Goal: Information Seeking & Learning: Learn about a topic

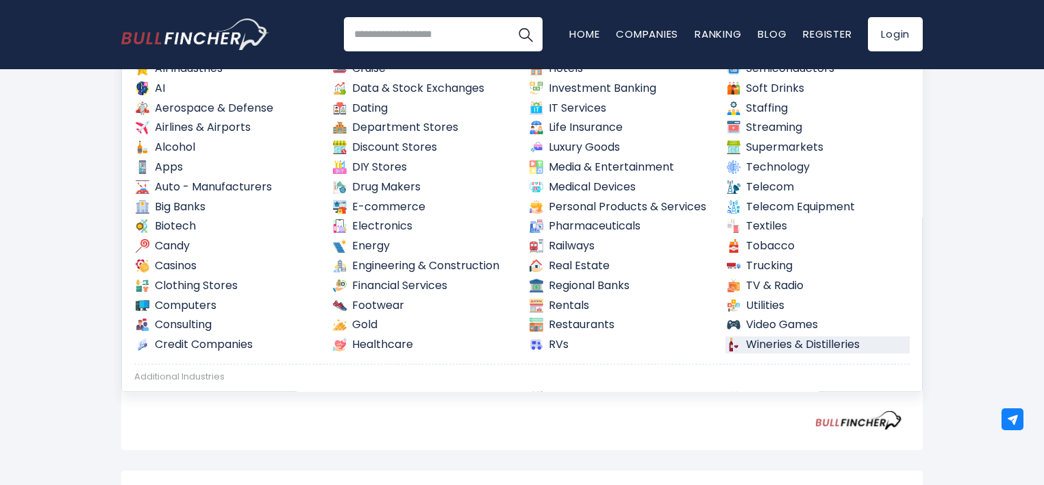
click at [983, 332] on div "Thailand Entire World 30,364 North America" at bounding box center [522, 365] width 1044 height 895
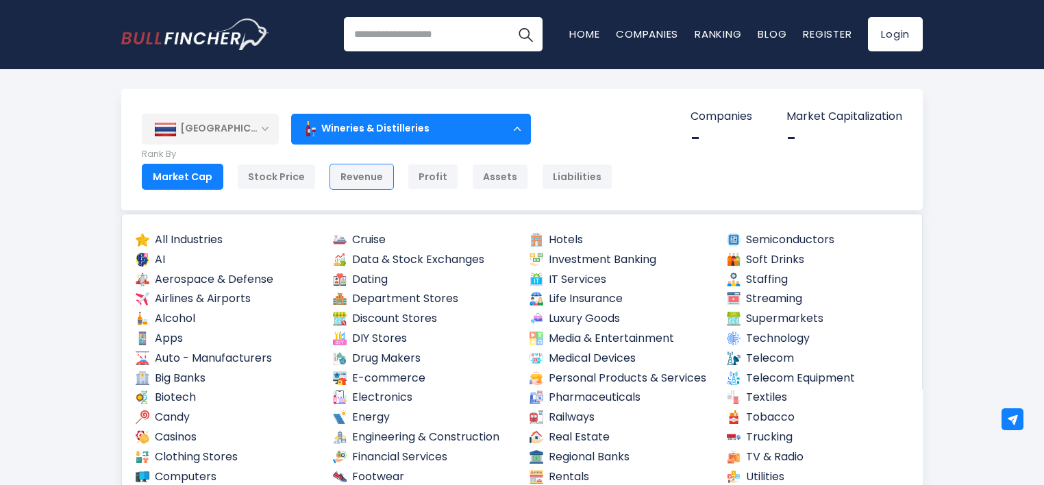
click at [340, 179] on div "Revenue" at bounding box center [362, 177] width 64 height 26
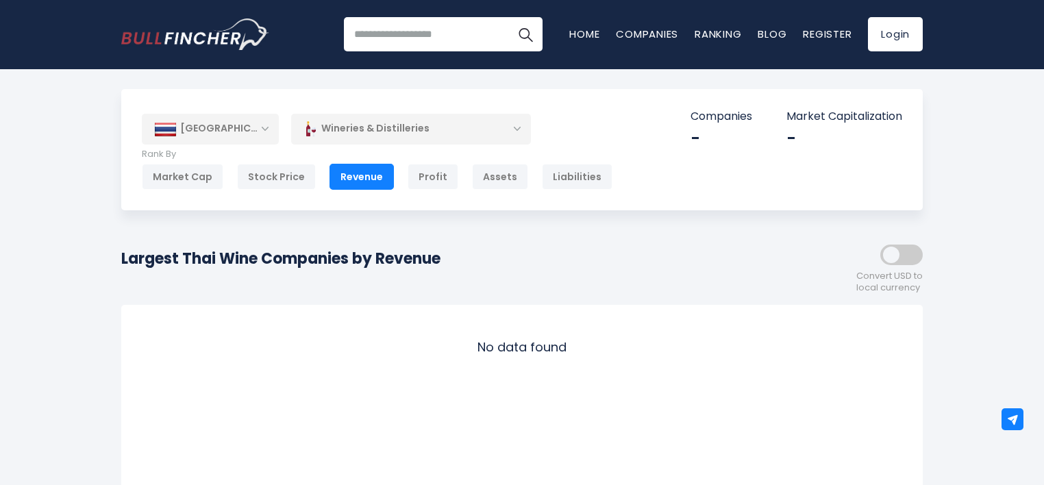
click at [360, 131] on div "Wineries & Distilleries" at bounding box center [411, 129] width 240 height 32
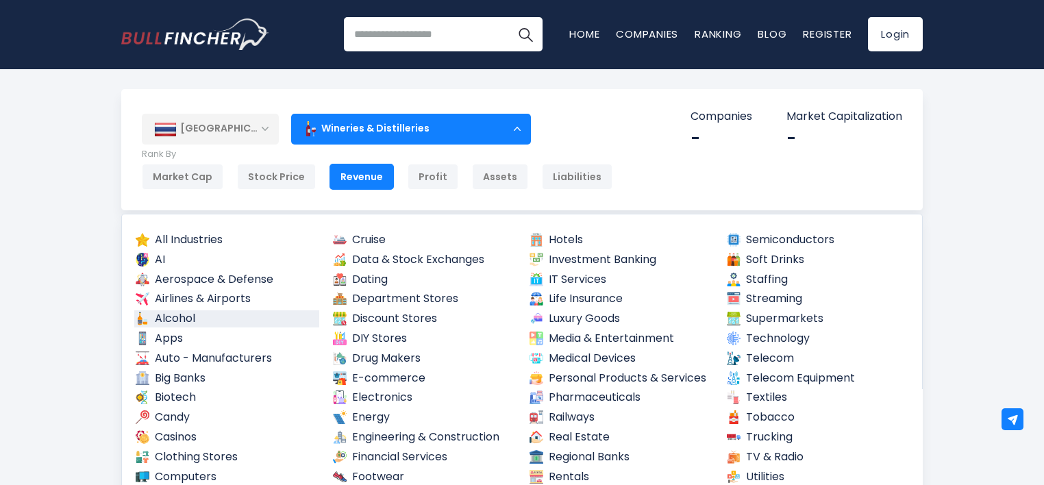
click at [180, 317] on link "Alcohol" at bounding box center [226, 318] width 185 height 17
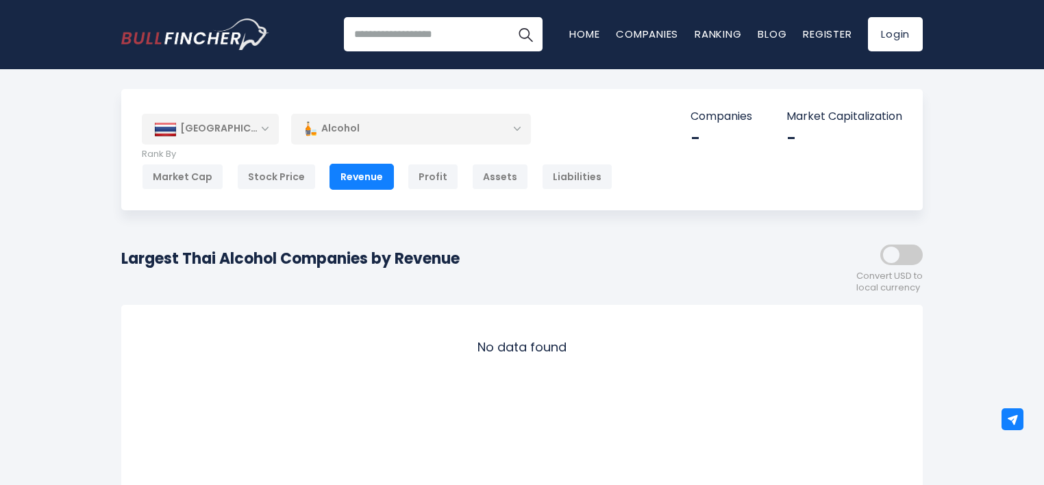
click at [915, 251] on span at bounding box center [901, 255] width 42 height 21
click at [251, 132] on div "[GEOGRAPHIC_DATA]" at bounding box center [210, 129] width 137 height 30
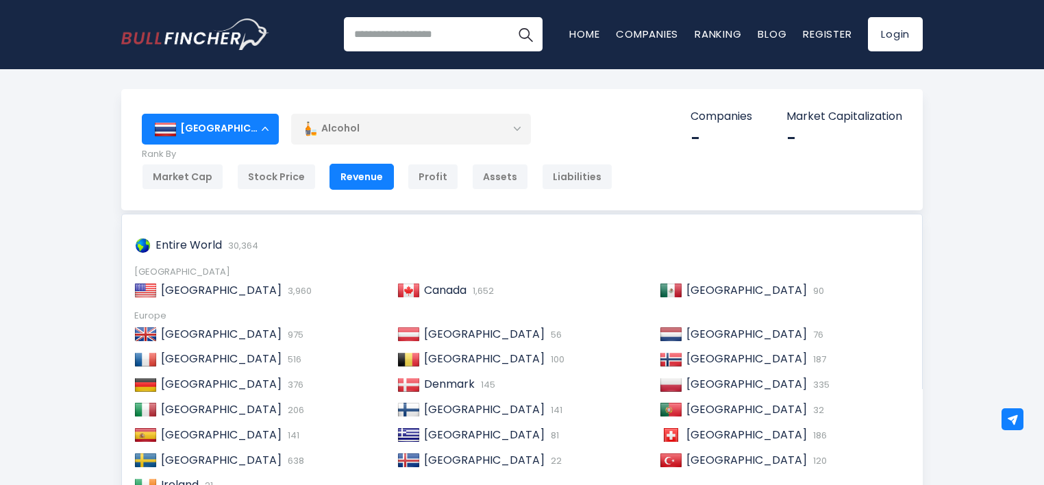
click at [251, 132] on div "[GEOGRAPHIC_DATA]" at bounding box center [210, 129] width 137 height 30
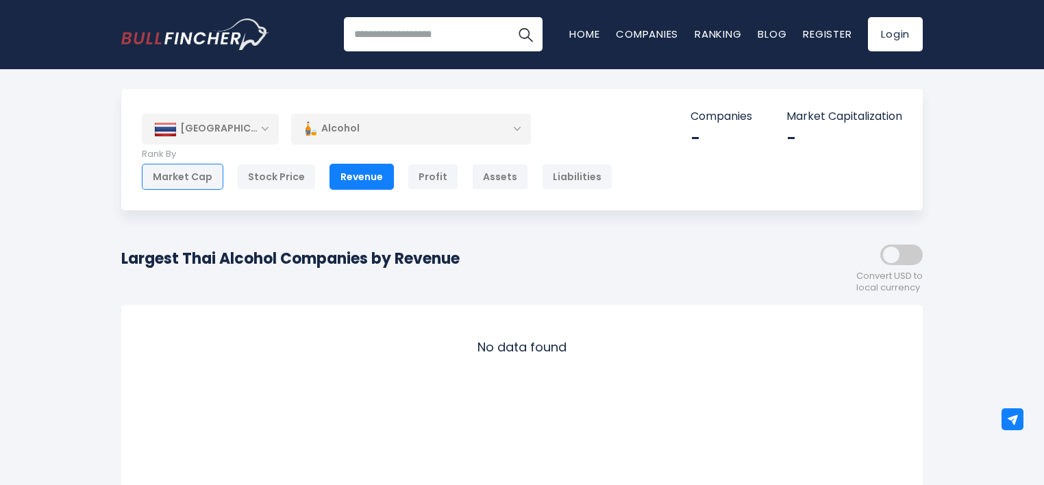
click at [203, 180] on div "Market Cap" at bounding box center [183, 177] width 82 height 26
click at [354, 177] on div "Revenue" at bounding box center [362, 177] width 64 height 26
click at [249, 145] on div "Thailand Entire World 30,364 North America United States 3,960" at bounding box center [522, 149] width 802 height 121
click at [361, 175] on div "Revenue" at bounding box center [362, 177] width 64 height 26
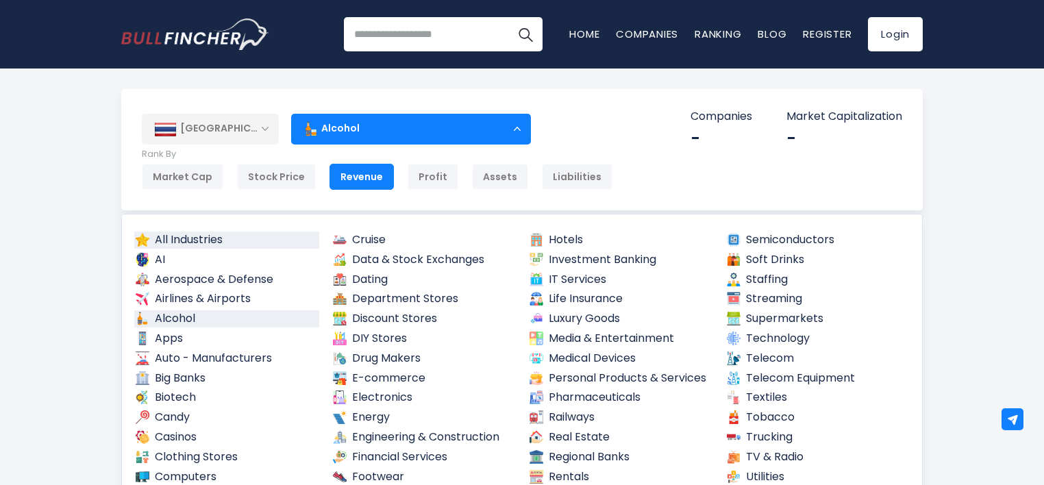
click at [193, 241] on link "All Industries" at bounding box center [226, 240] width 185 height 17
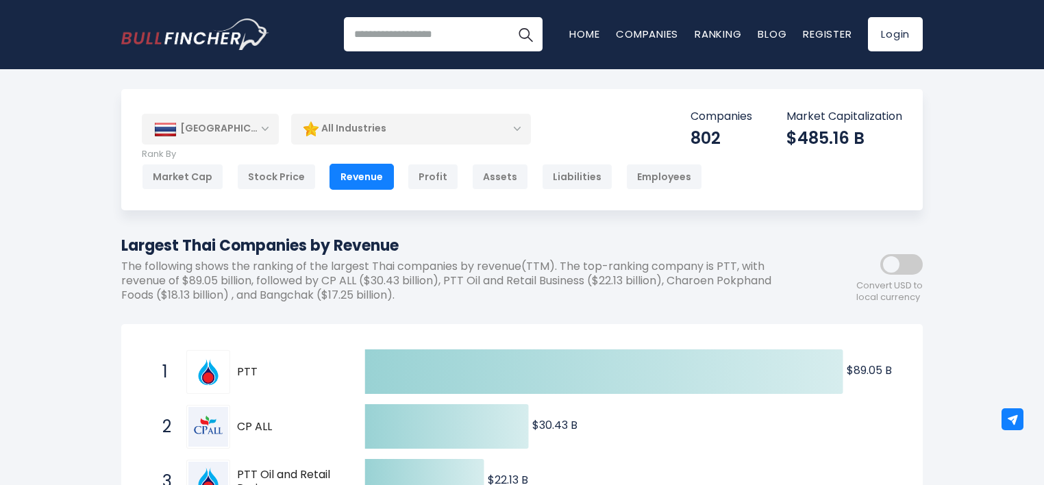
click at [442, 136] on div "All Industries" at bounding box center [411, 129] width 240 height 32
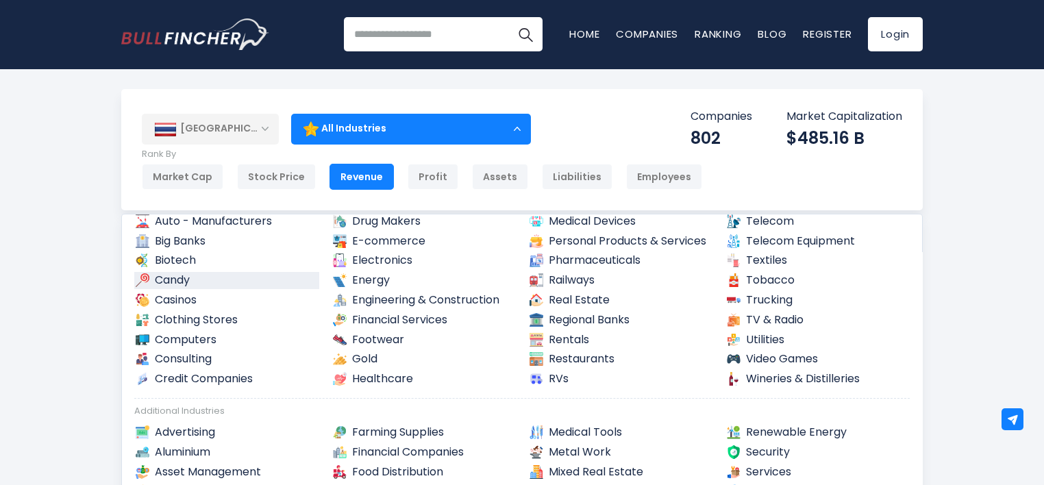
scroll to position [171, 0]
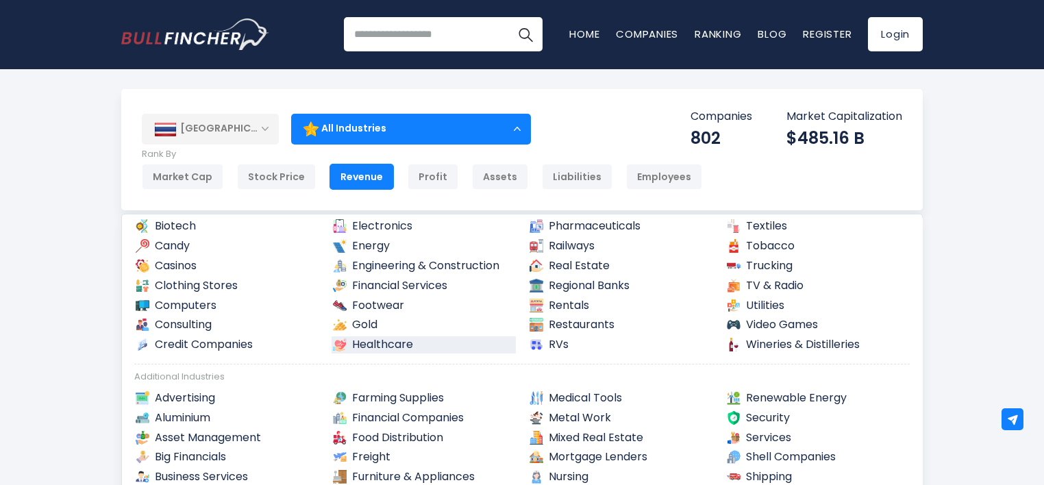
click at [386, 342] on link "Healthcare" at bounding box center [424, 344] width 185 height 17
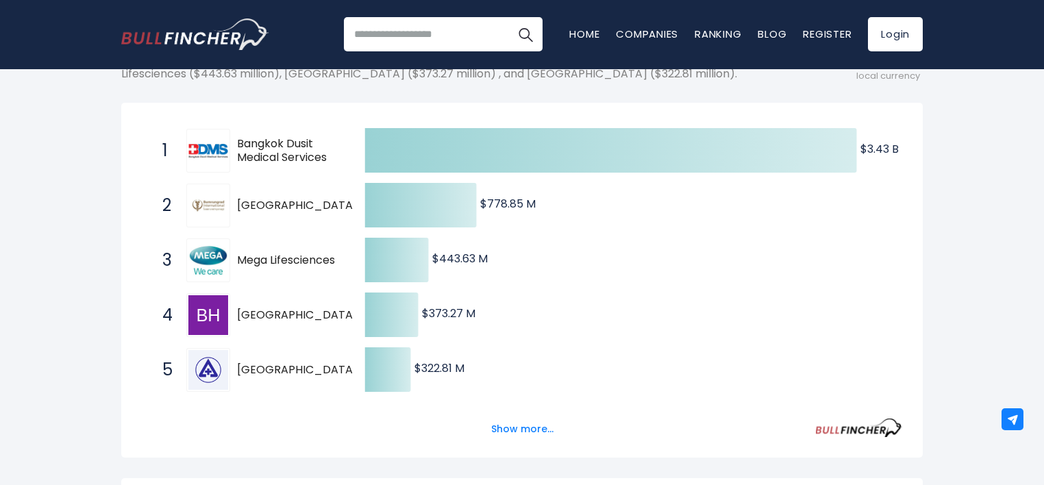
scroll to position [257, 0]
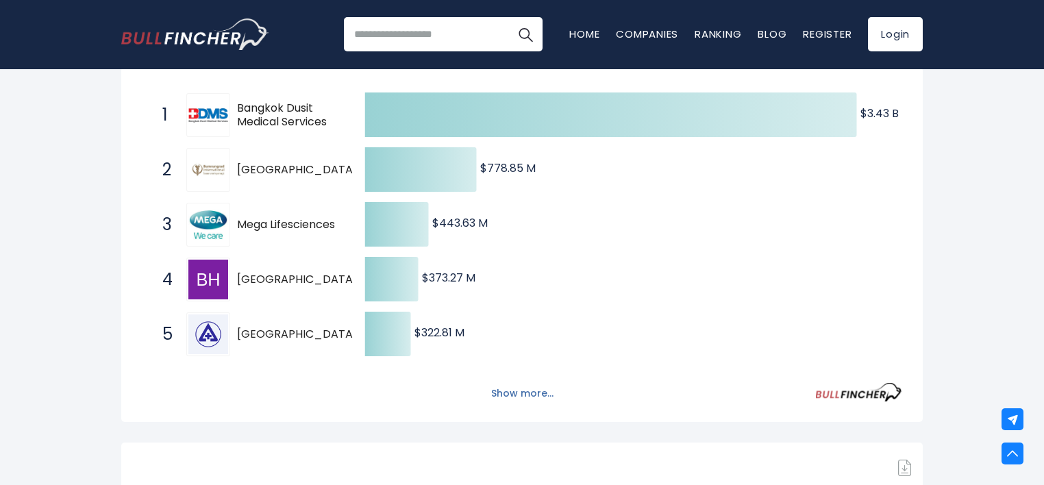
click at [520, 390] on button "Show more..." at bounding box center [522, 393] width 79 height 23
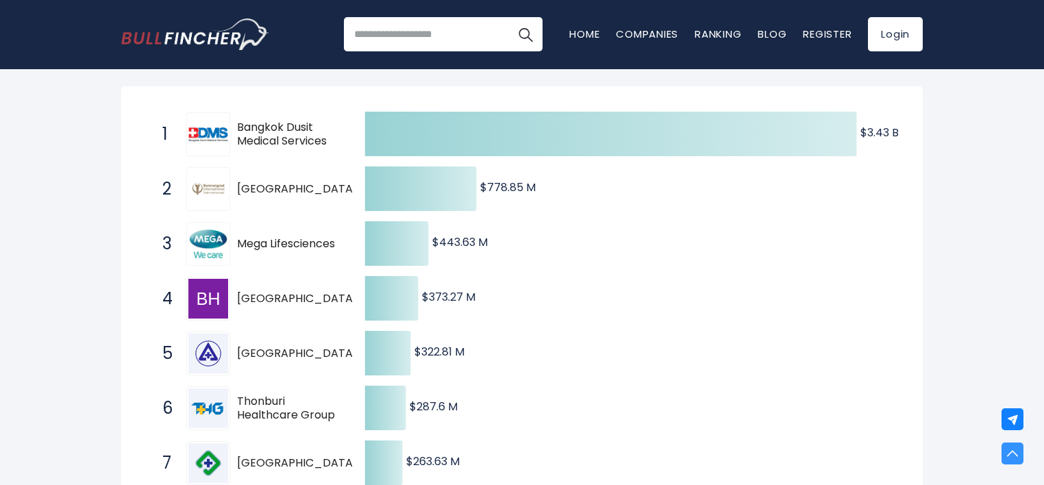
scroll to position [171, 0]
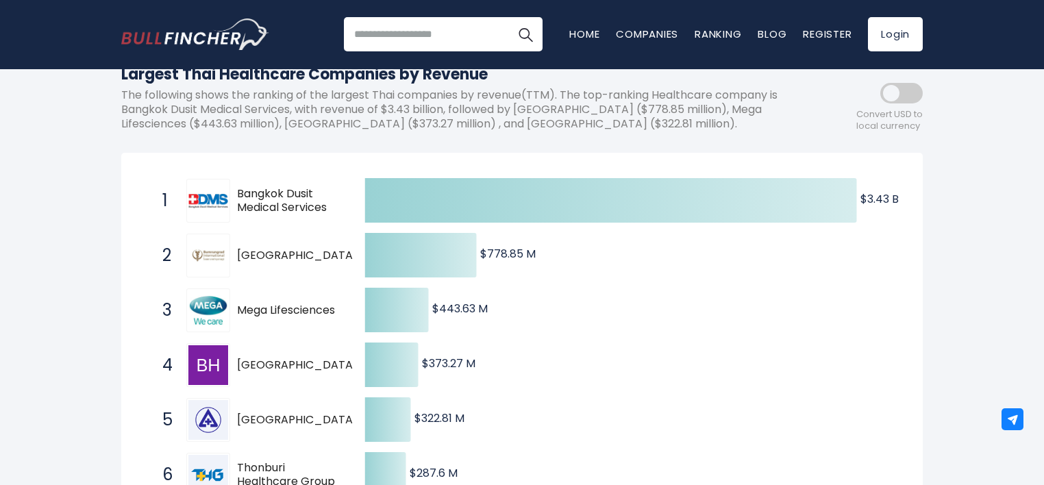
drag, startPoint x: 240, startPoint y: 192, endPoint x: 271, endPoint y: 195, distance: 30.9
click at [271, 195] on span "Bangkok Dusit Medical Services" at bounding box center [288, 201] width 103 height 29
drag, startPoint x: 285, startPoint y: 195, endPoint x: 249, endPoint y: 206, distance: 38.1
click at [249, 206] on span "Bangkok Dusit Medical Services" at bounding box center [288, 201] width 103 height 29
drag, startPoint x: 235, startPoint y: 193, endPoint x: 303, endPoint y: 210, distance: 69.8
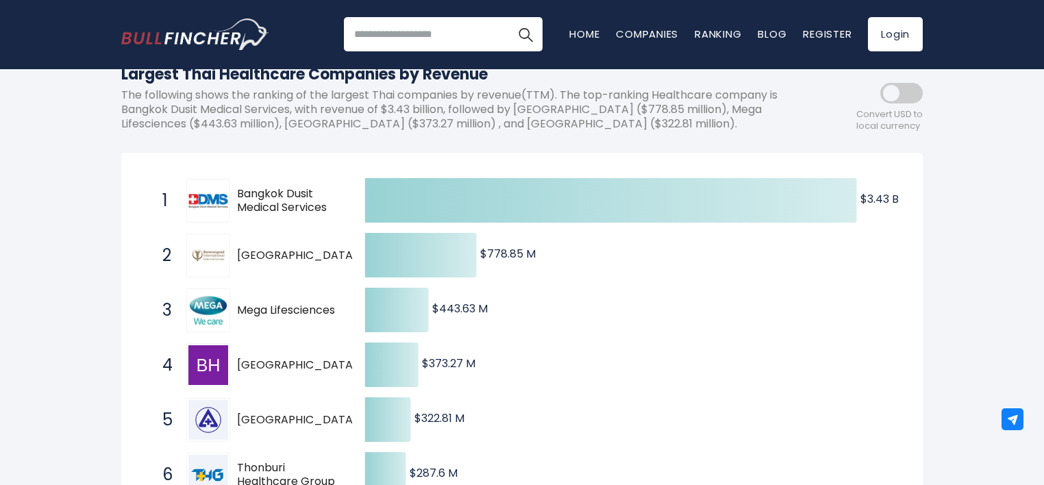
click at [303, 210] on div "1 Bangkok Dusit Medical Services BDMS.BK" at bounding box center [248, 201] width 185 height 44
drag, startPoint x: 319, startPoint y: 206, endPoint x: 254, endPoint y: 195, distance: 65.2
click at [254, 195] on span "Bangkok Dusit Medical Services" at bounding box center [288, 201] width 103 height 29
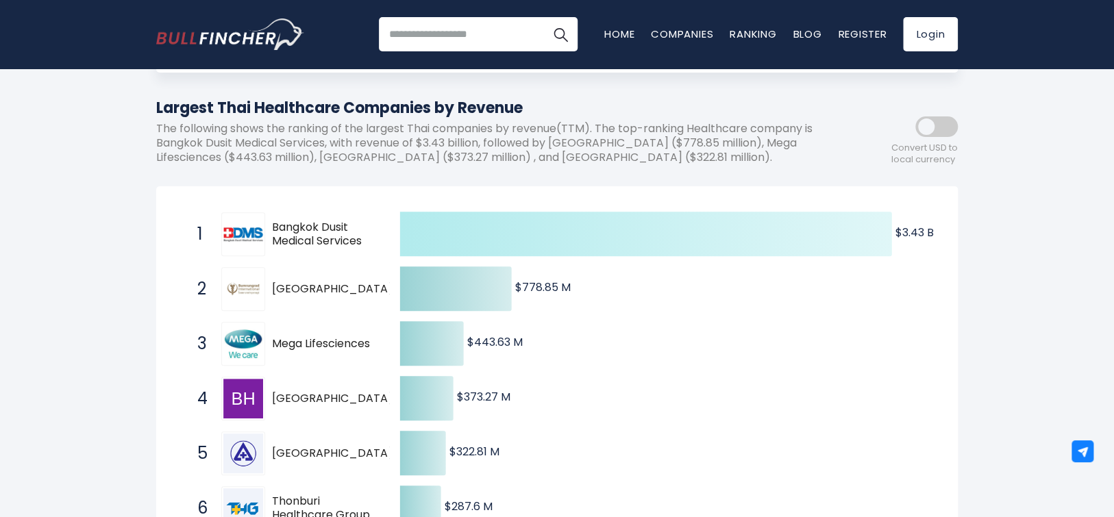
scroll to position [166, 0]
